Goal: Task Accomplishment & Management: Use online tool/utility

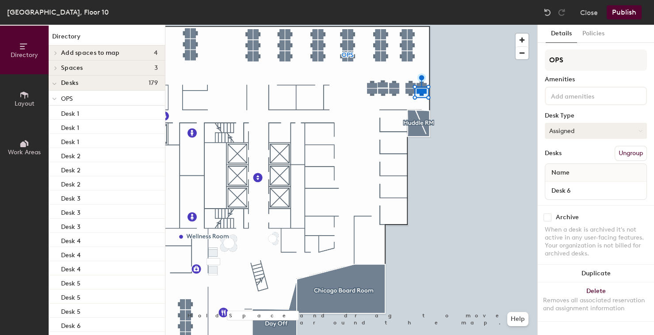
click at [587, 130] on button "Assigned" at bounding box center [596, 131] width 102 height 16
click at [582, 155] on div "Assigned" at bounding box center [589, 158] width 88 height 13
click at [584, 170] on div "Name" at bounding box center [595, 173] width 101 height 18
click at [595, 172] on div "Name" at bounding box center [595, 173] width 101 height 18
click at [570, 128] on button "Assigned" at bounding box center [596, 131] width 102 height 16
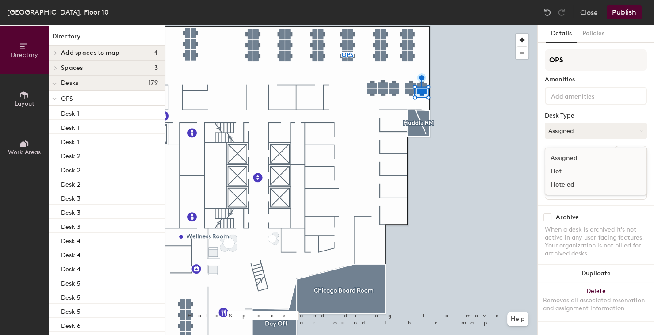
click at [579, 155] on div "Assigned" at bounding box center [589, 158] width 88 height 13
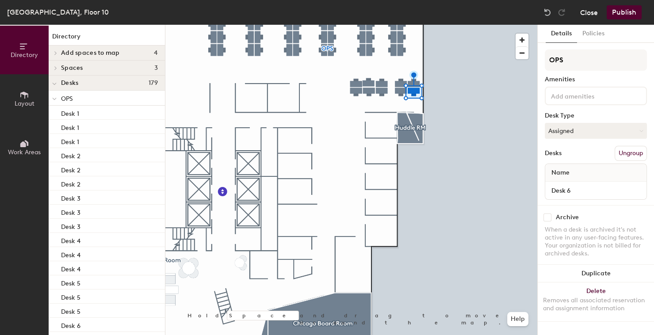
click at [585, 14] on button "Close" at bounding box center [589, 12] width 18 height 14
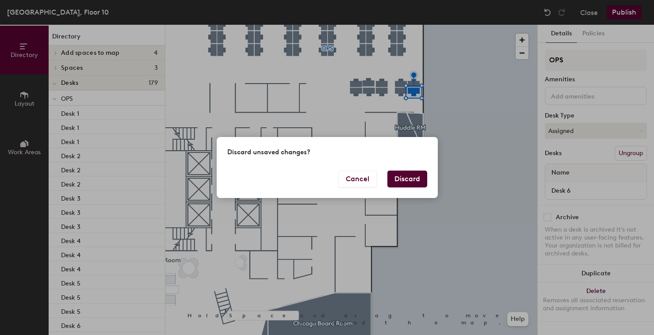
click at [416, 180] on button "Discard" at bounding box center [407, 179] width 40 height 17
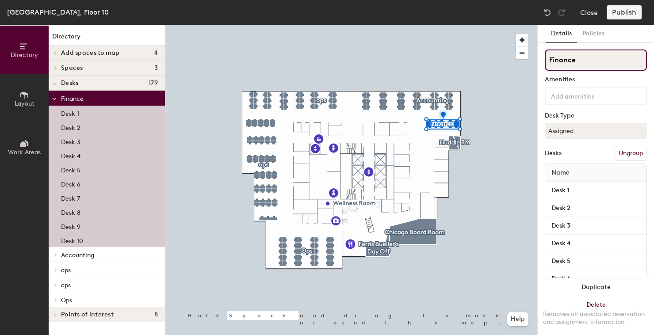
click at [583, 59] on input "Finance" at bounding box center [596, 60] width 102 height 21
type input "F"
type input "OPS"
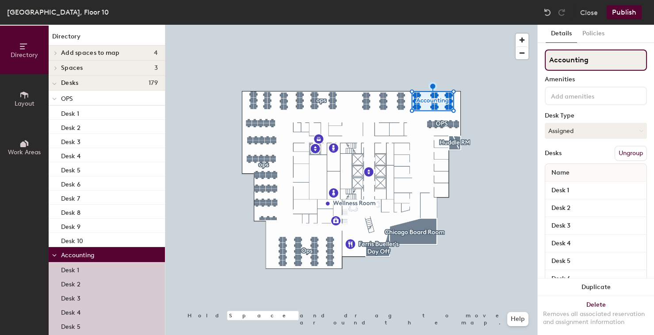
click at [575, 58] on input "Accounting" at bounding box center [596, 60] width 102 height 21
click at [590, 57] on input "OPS\" at bounding box center [596, 60] width 102 height 21
type input "OPS"
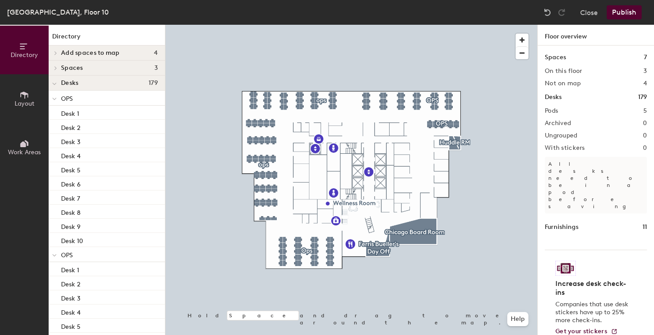
click at [621, 15] on button "Publish" at bounding box center [624, 12] width 35 height 14
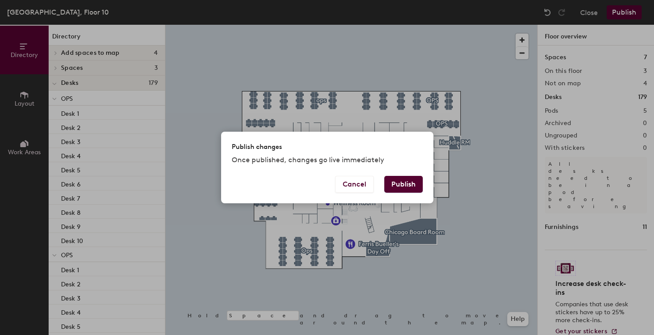
click at [405, 179] on button "Publish" at bounding box center [403, 184] width 38 height 17
